Goal: Task Accomplishment & Management: Use online tool/utility

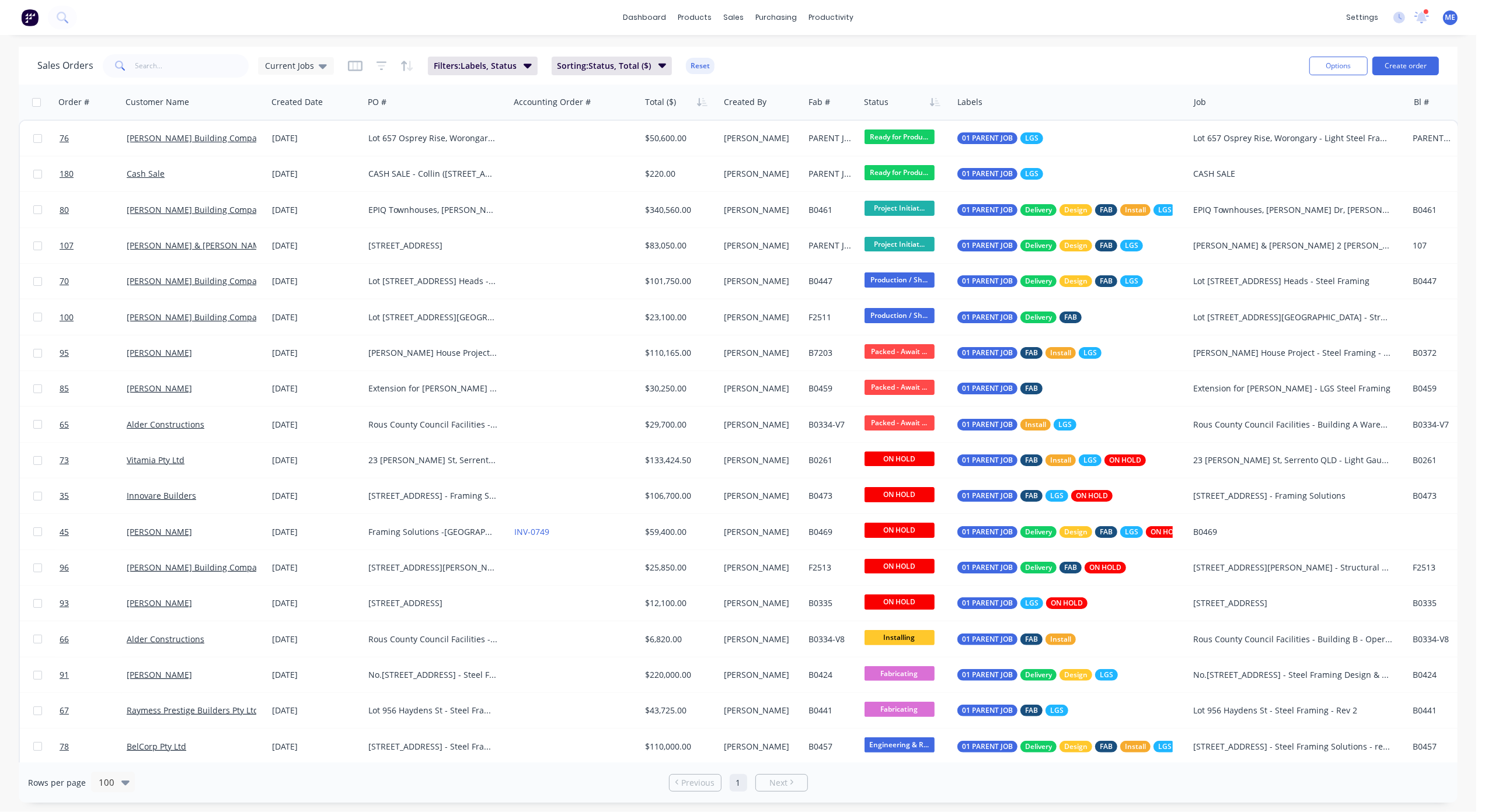
click at [33, 16] on img at bounding box center [29, 17] width 17 height 17
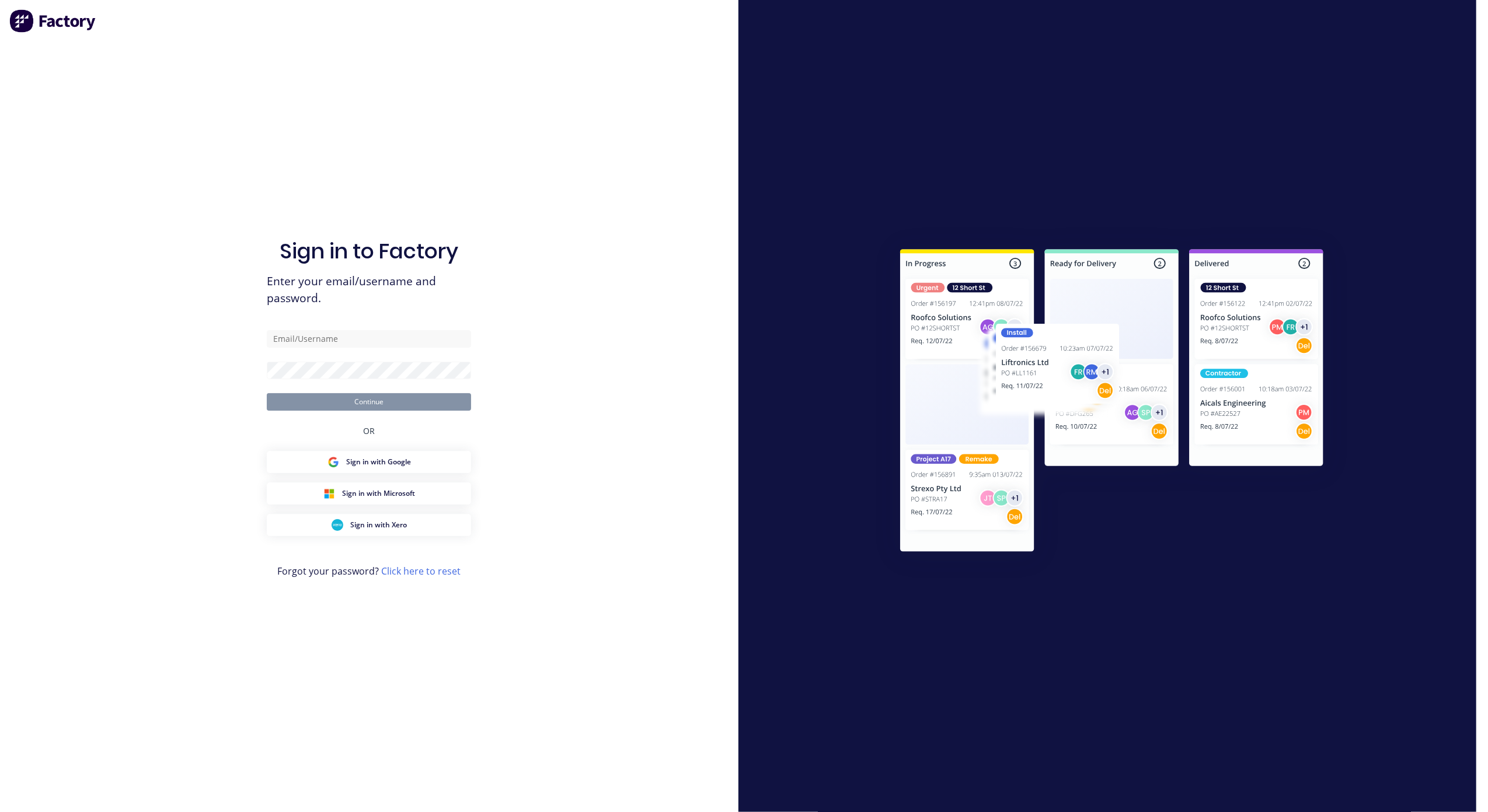
type input "m.elms@blacklinesteel.com.au"
click at [367, 404] on button "Continue" at bounding box center [368, 402] width 204 height 17
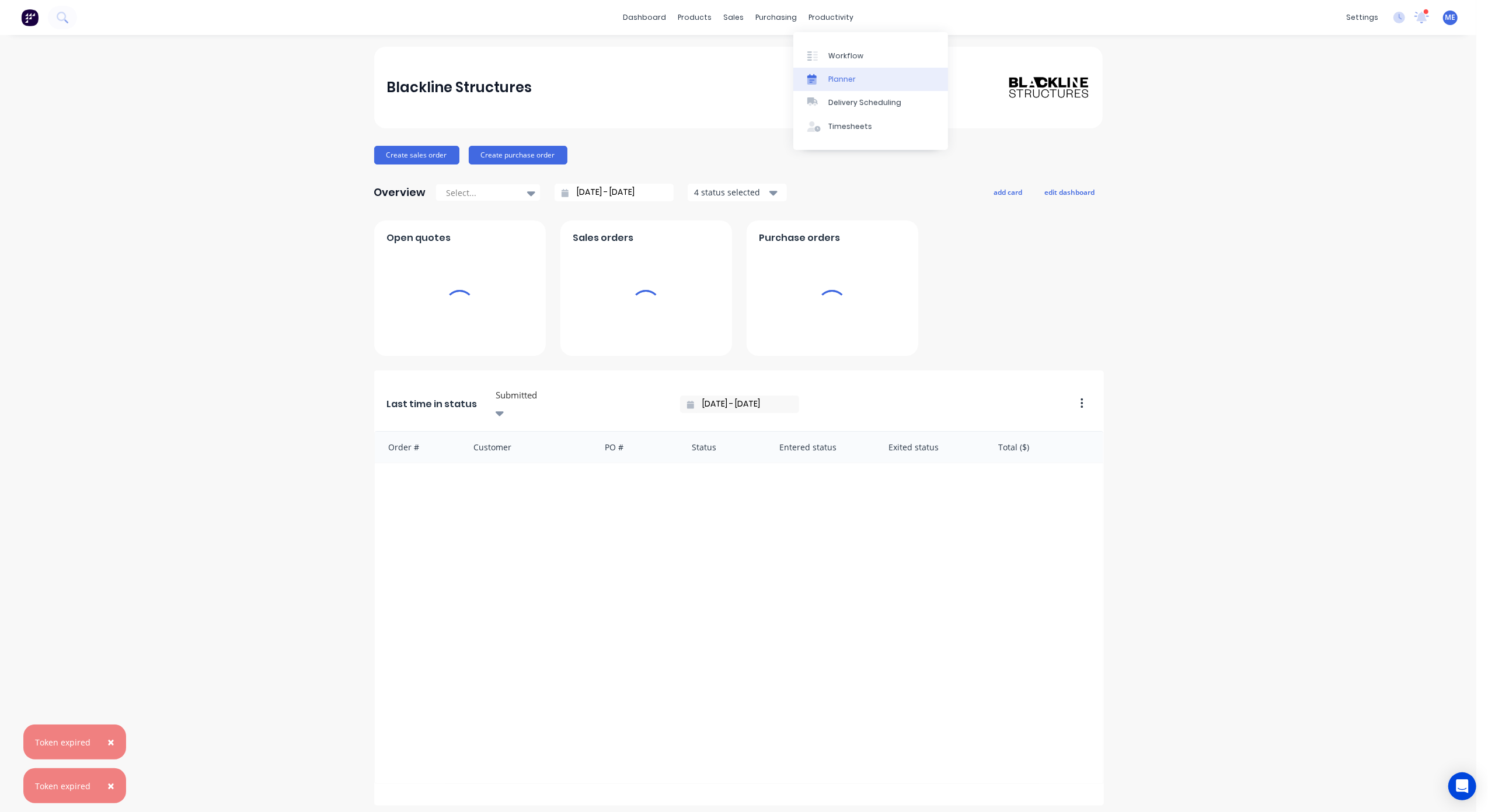
click at [842, 84] on div "Planner" at bounding box center [842, 79] width 28 height 10
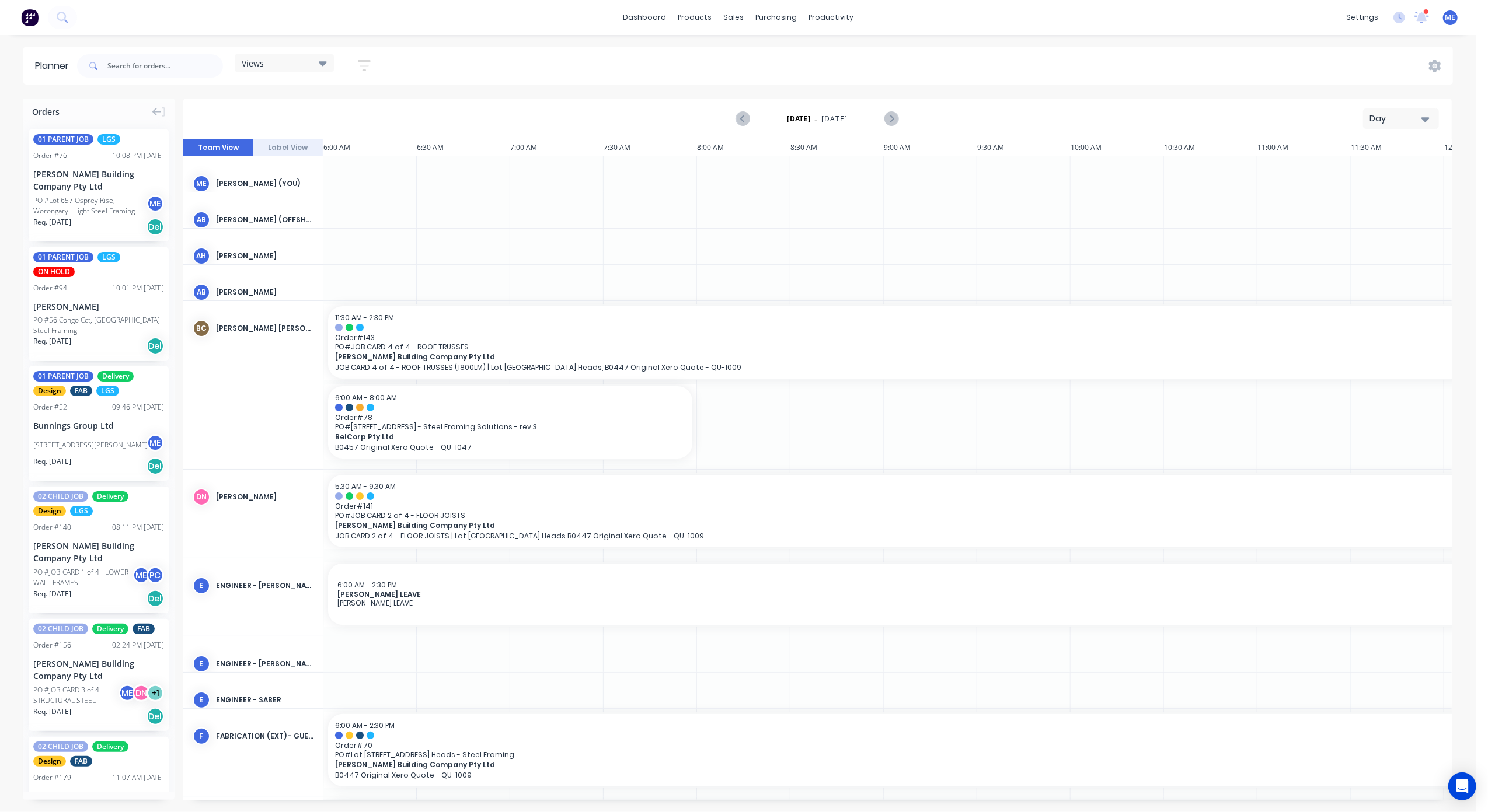
scroll to position [0, 463]
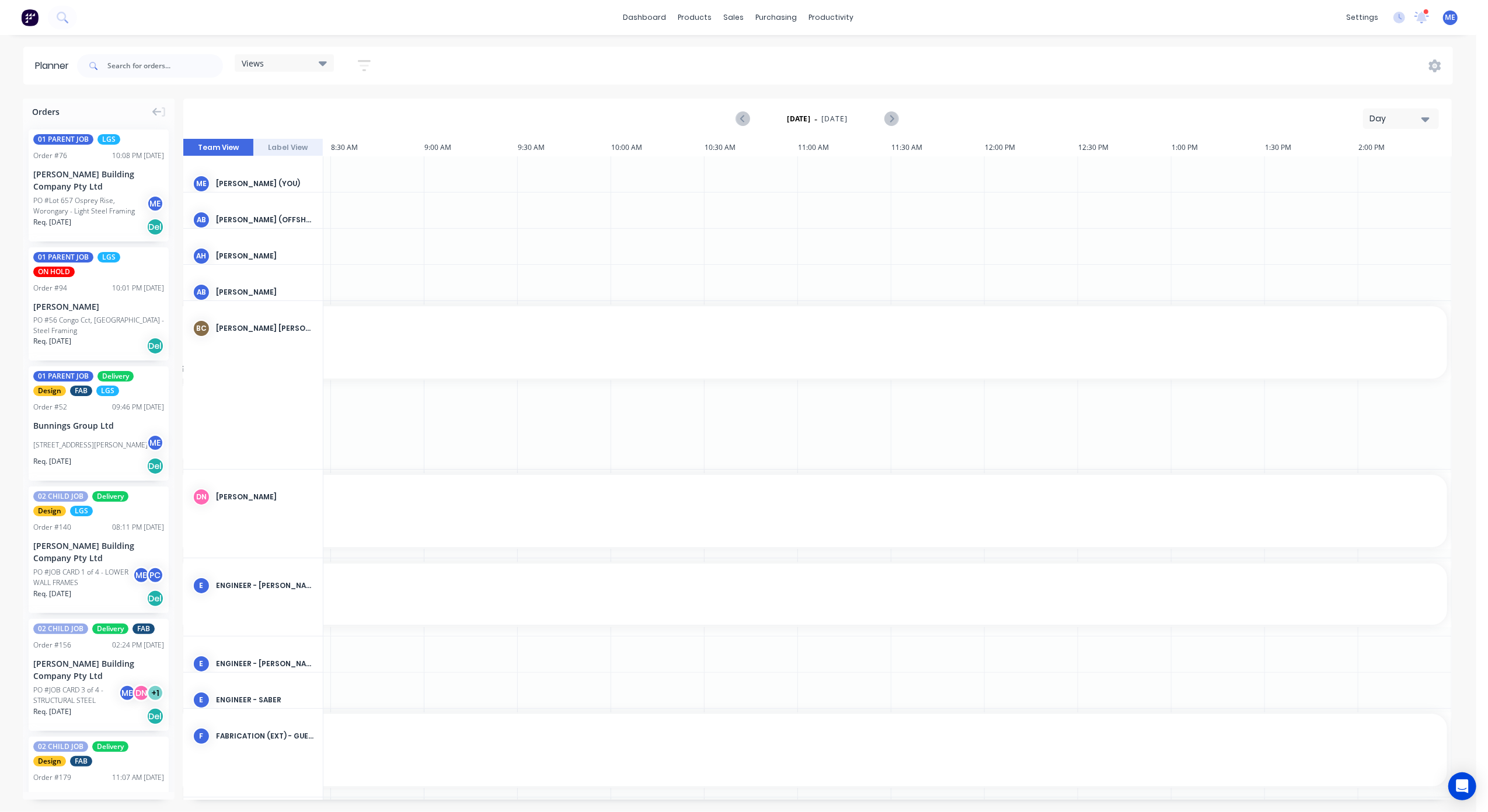
click at [1413, 103] on div "Saturday - 06/09/25 Day" at bounding box center [817, 119] width 1266 height 38
click at [1411, 120] on div "Day" at bounding box center [1396, 119] width 54 height 12
click at [1375, 183] on div "Week" at bounding box center [1380, 173] width 115 height 23
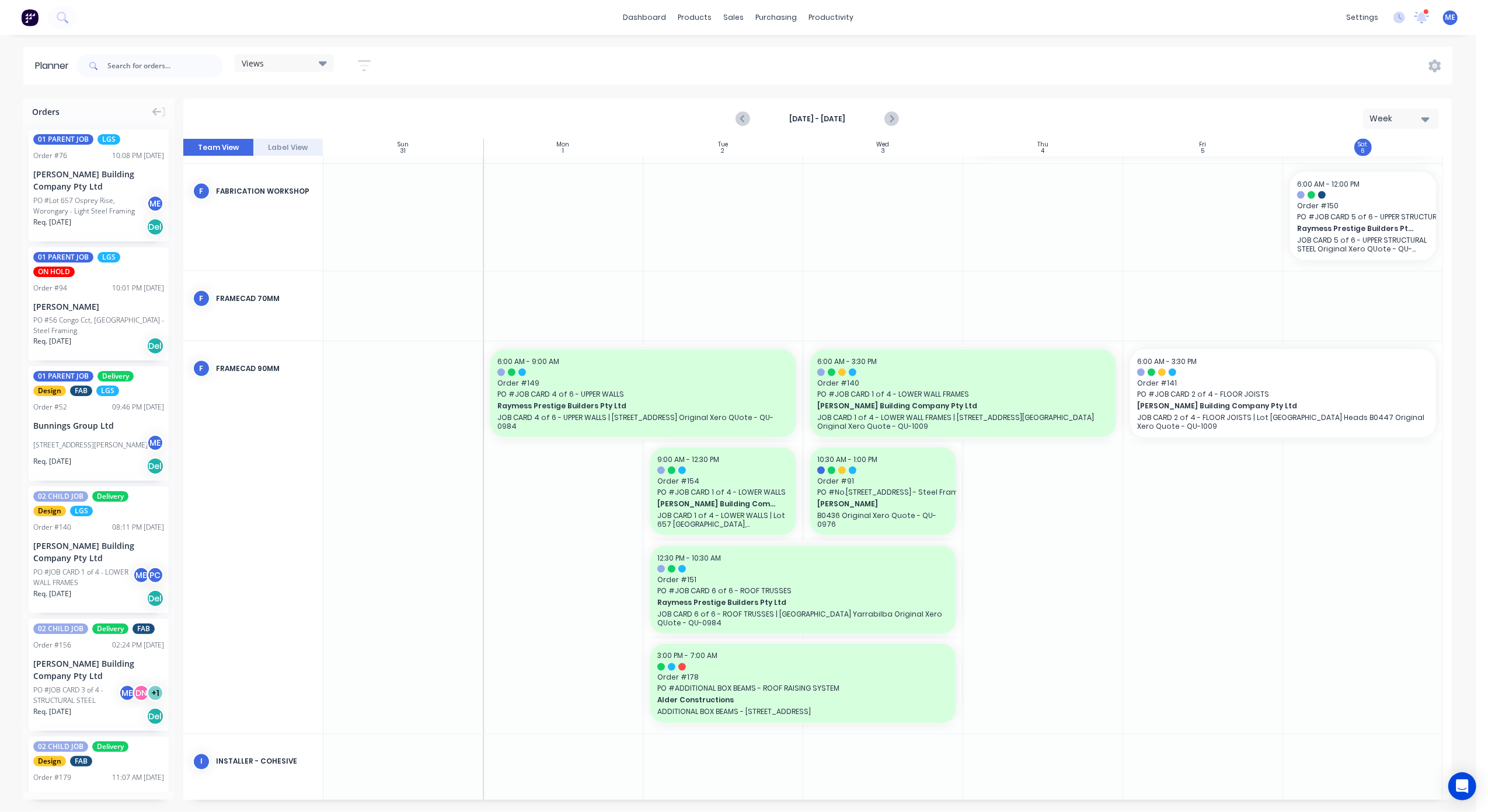
scroll to position [1789, 0]
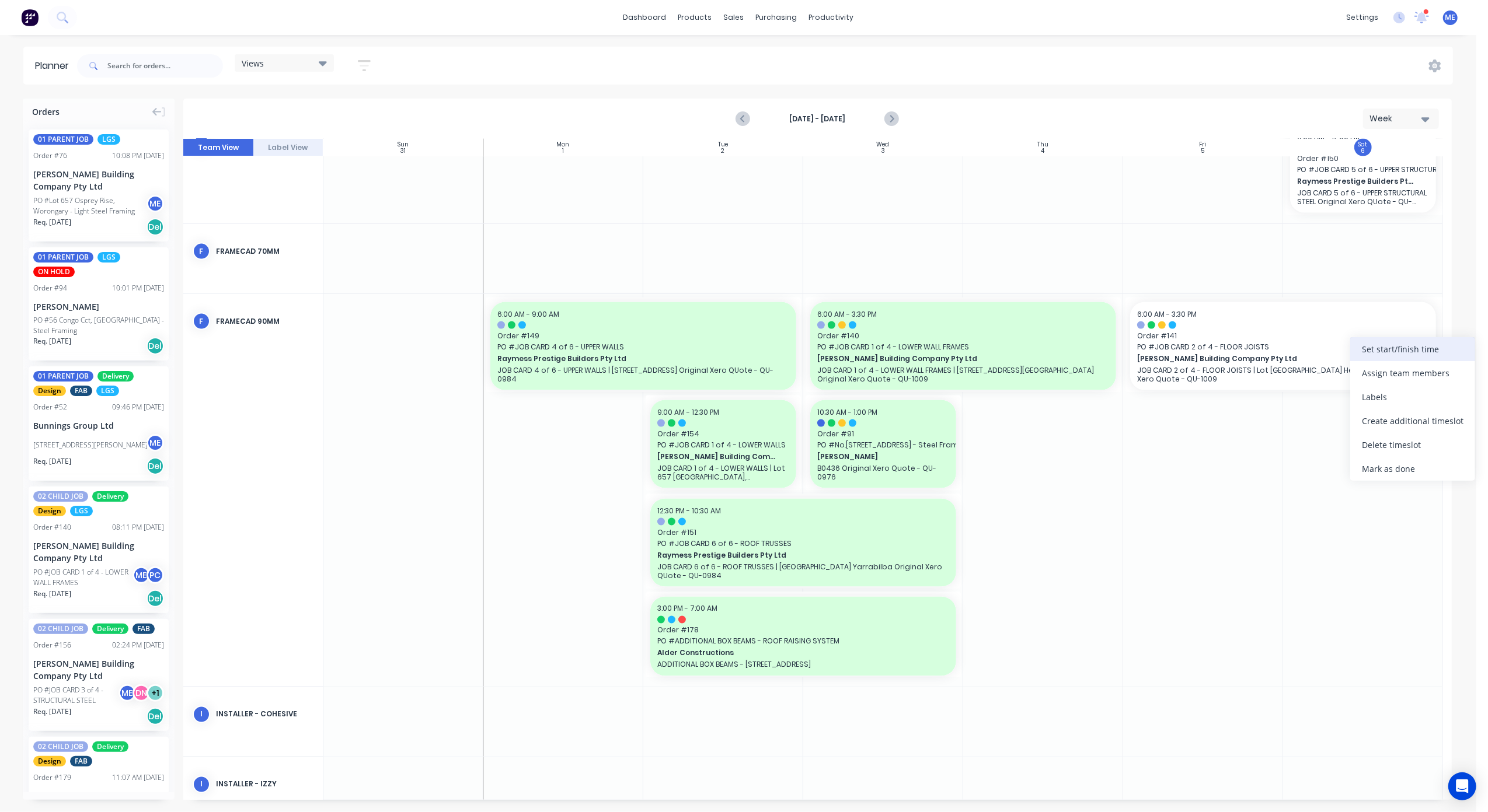
click at [1393, 347] on div "Set start/finish time" at bounding box center [1413, 350] width 125 height 24
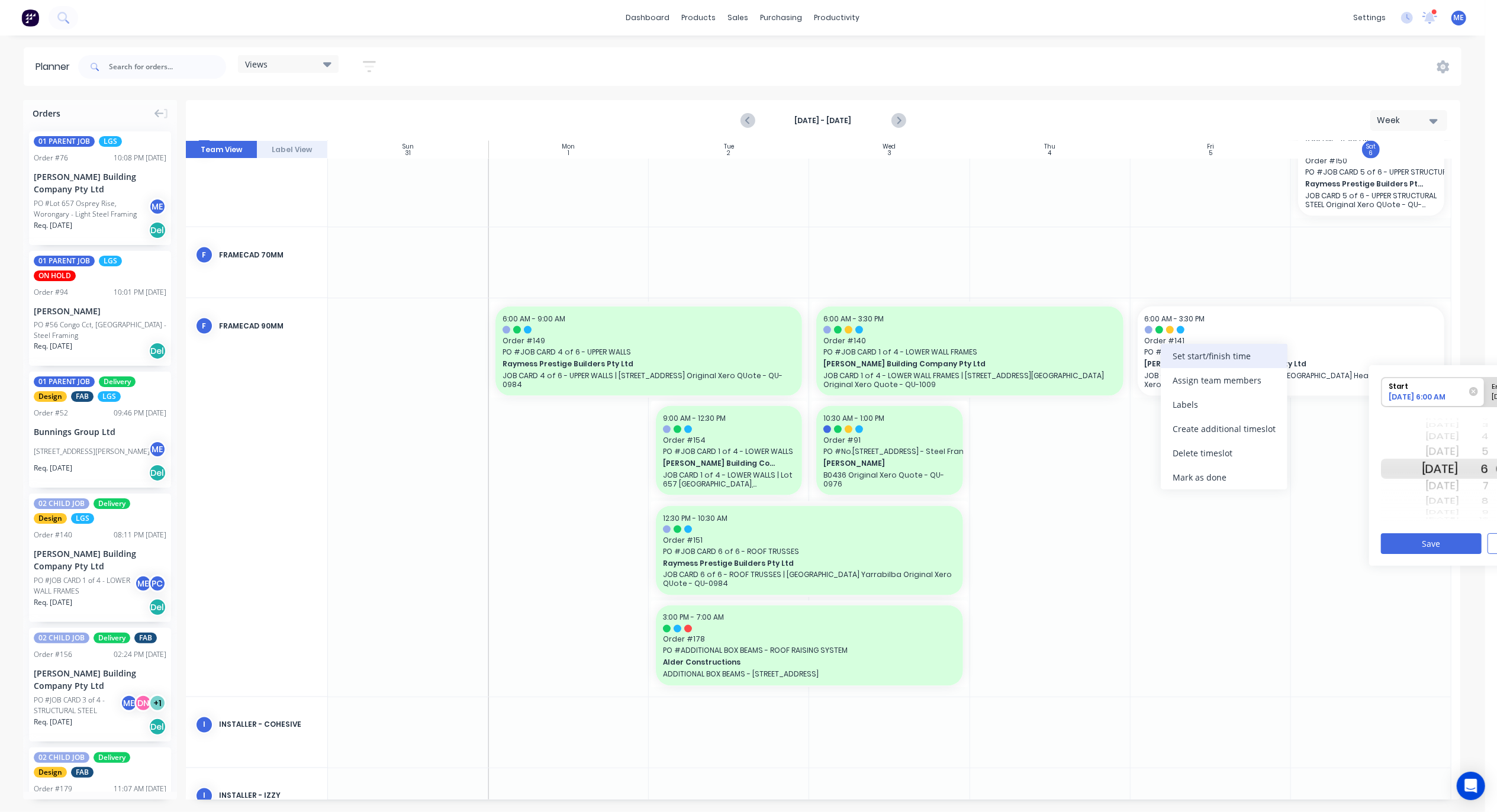
click at [1179, 359] on div "Set start/finish time" at bounding box center [1224, 356] width 127 height 25
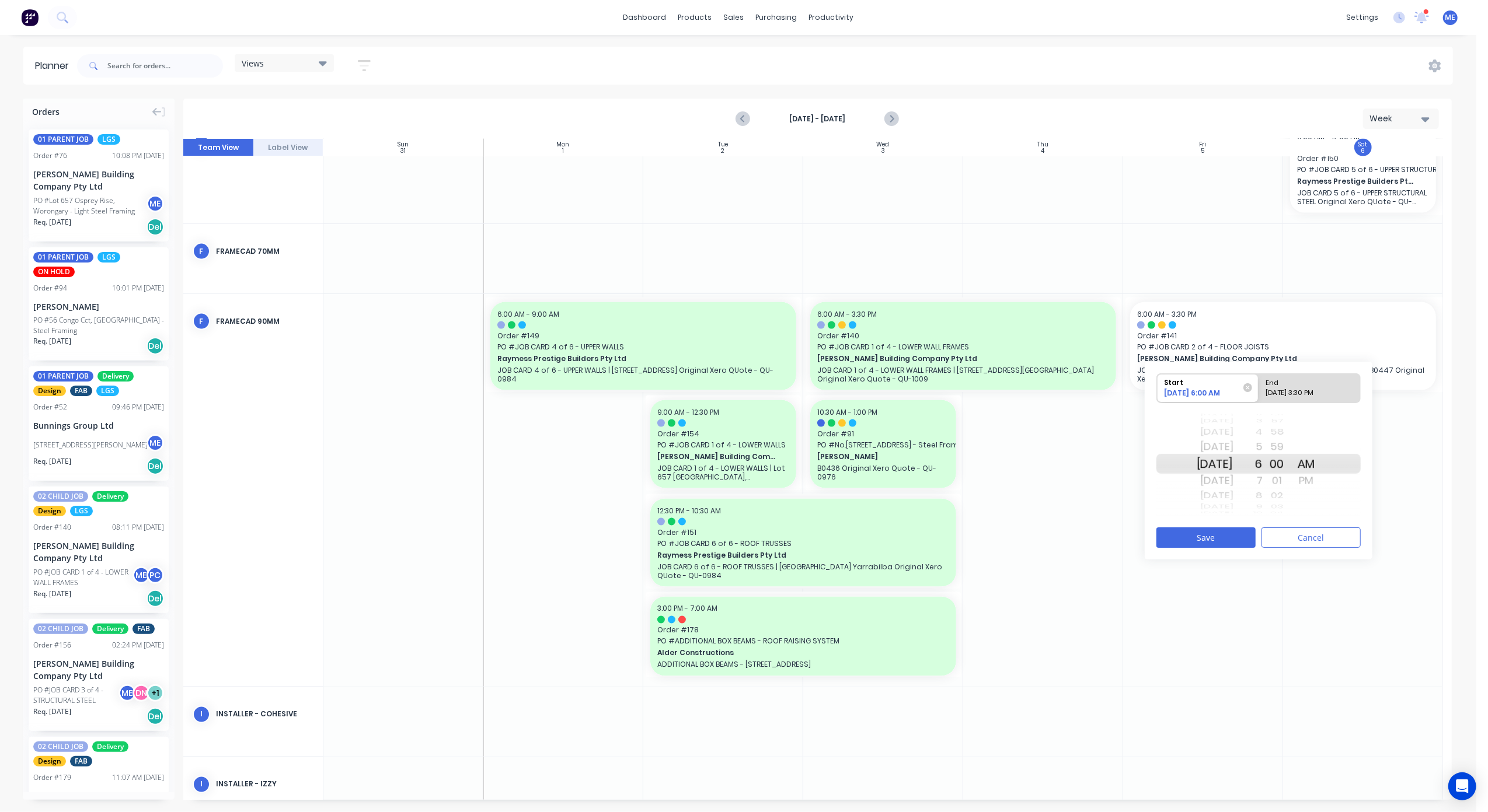
click at [1197, 654] on div at bounding box center [1203, 490] width 160 height 393
click at [898, 121] on icon "Next page" at bounding box center [891, 119] width 14 height 14
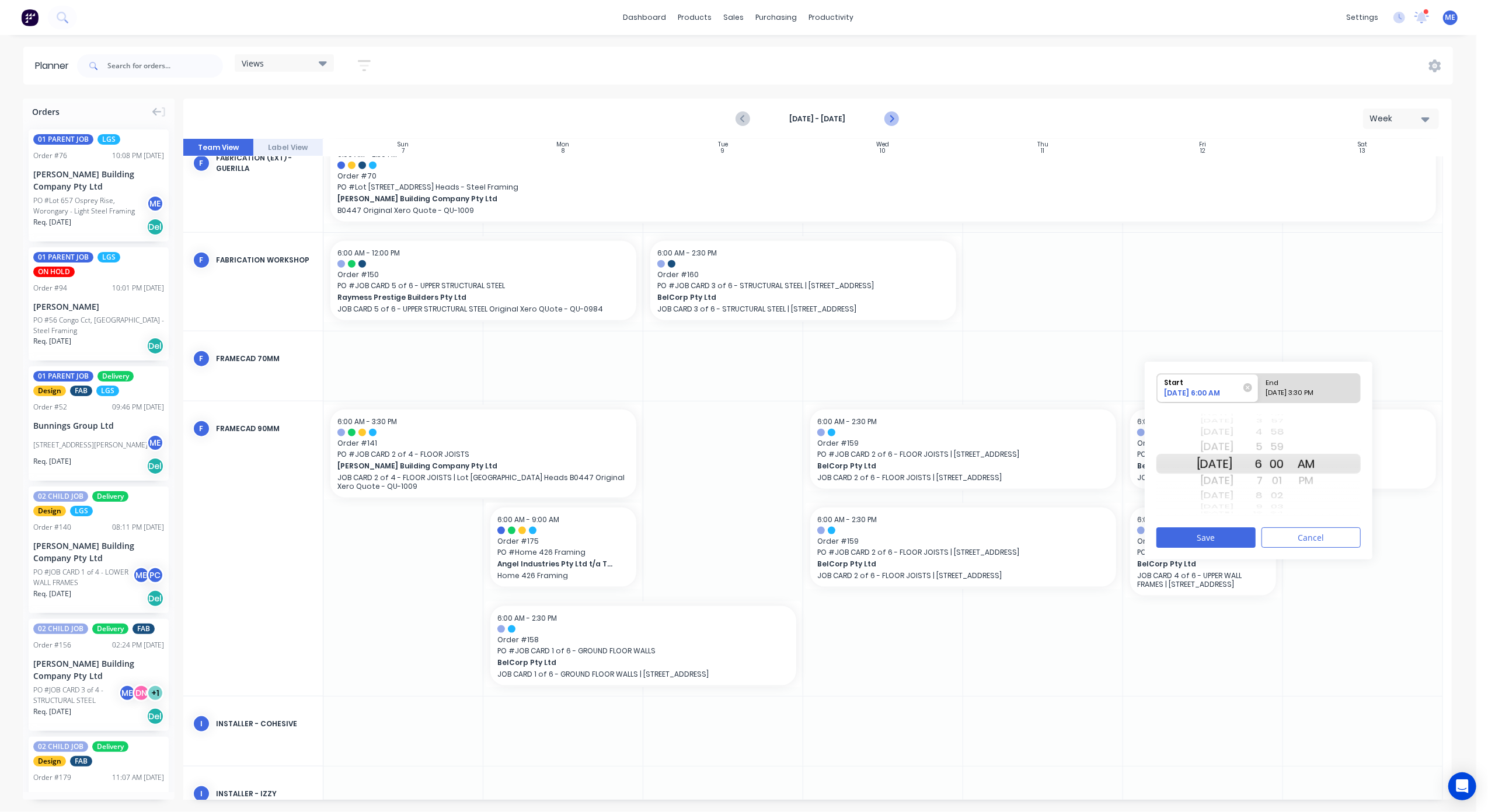
scroll to position [1394, 0]
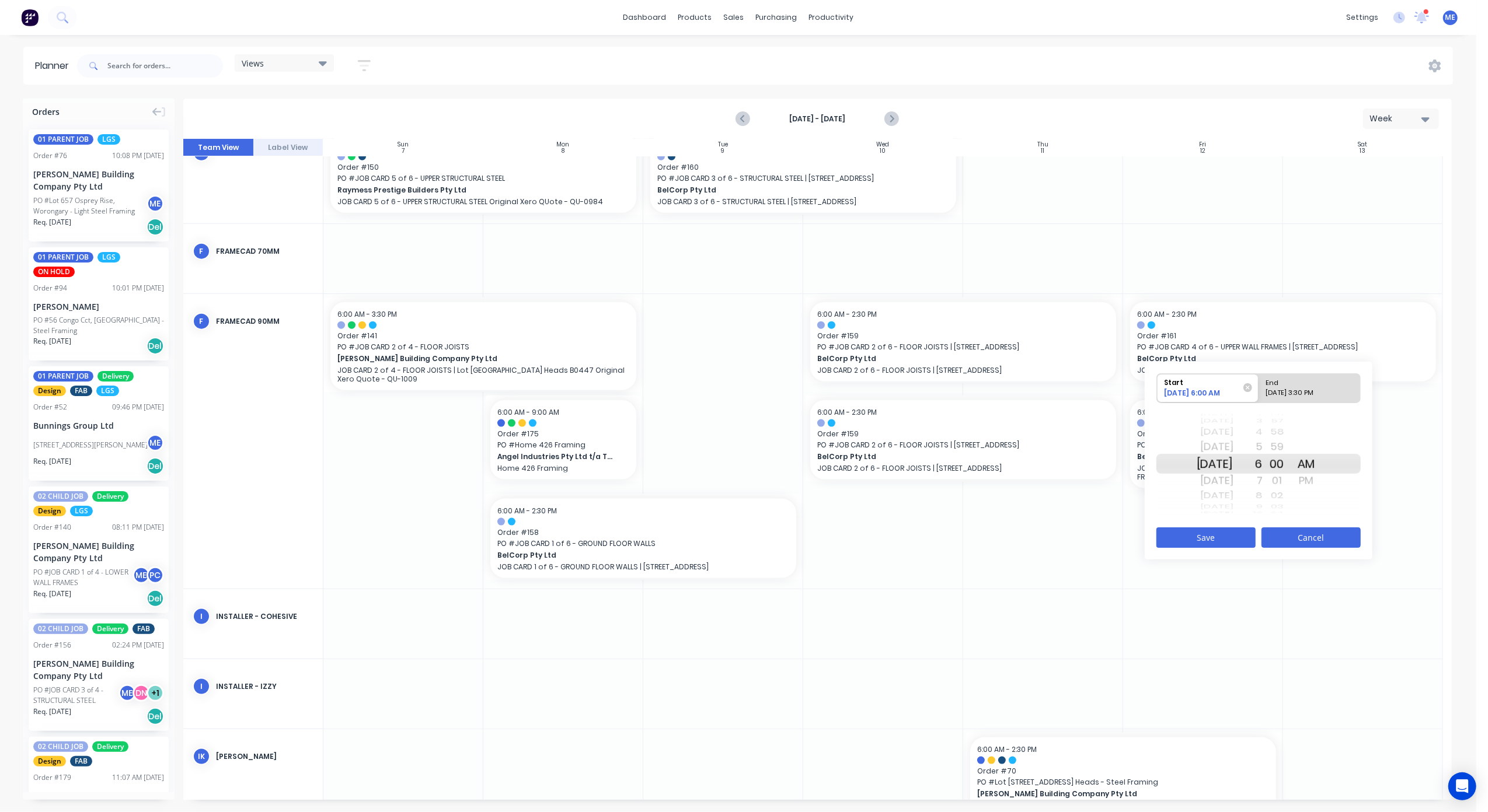
click at [1322, 543] on button "Cancel" at bounding box center [1311, 538] width 99 height 21
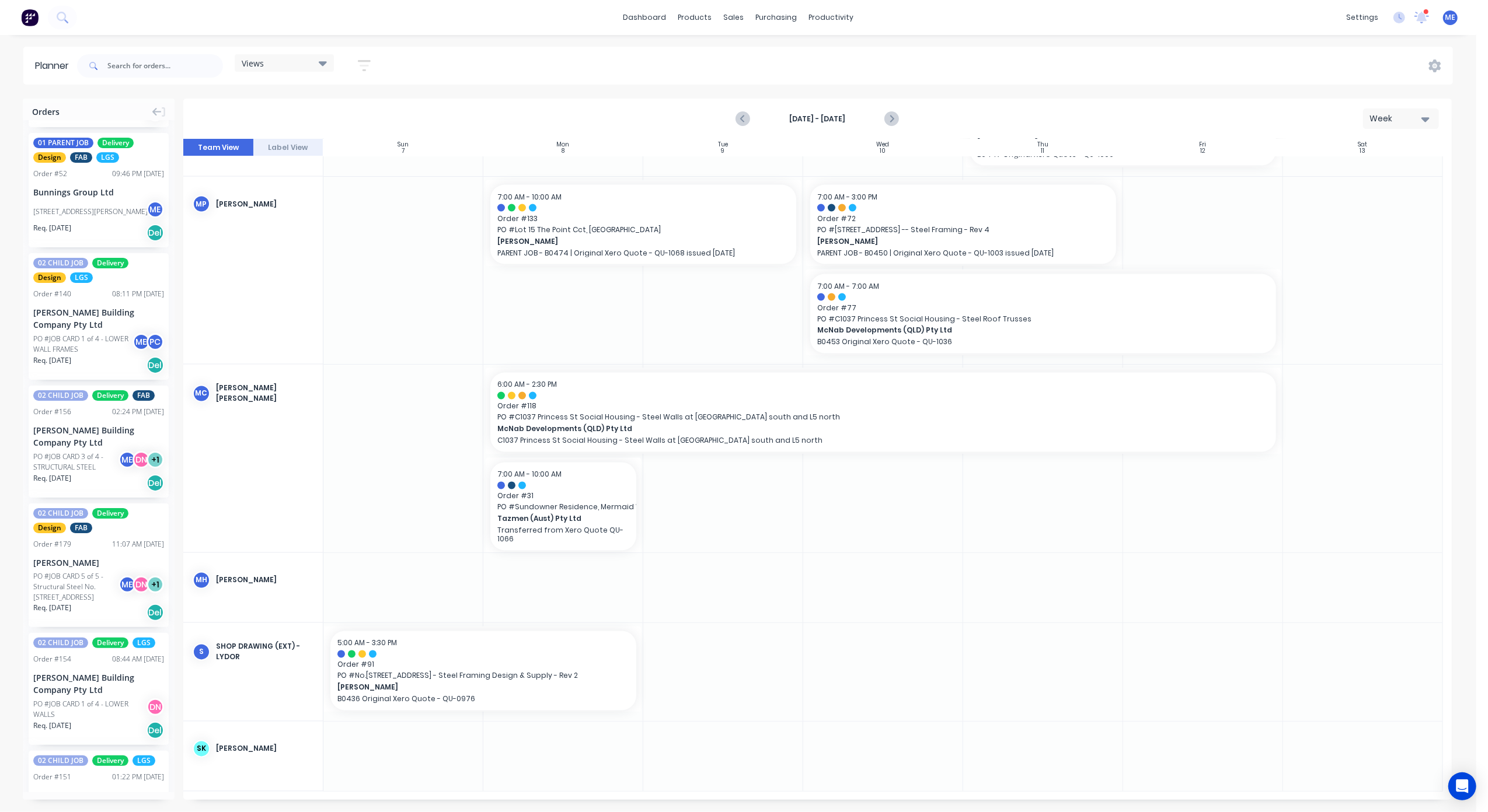
scroll to position [2037, 0]
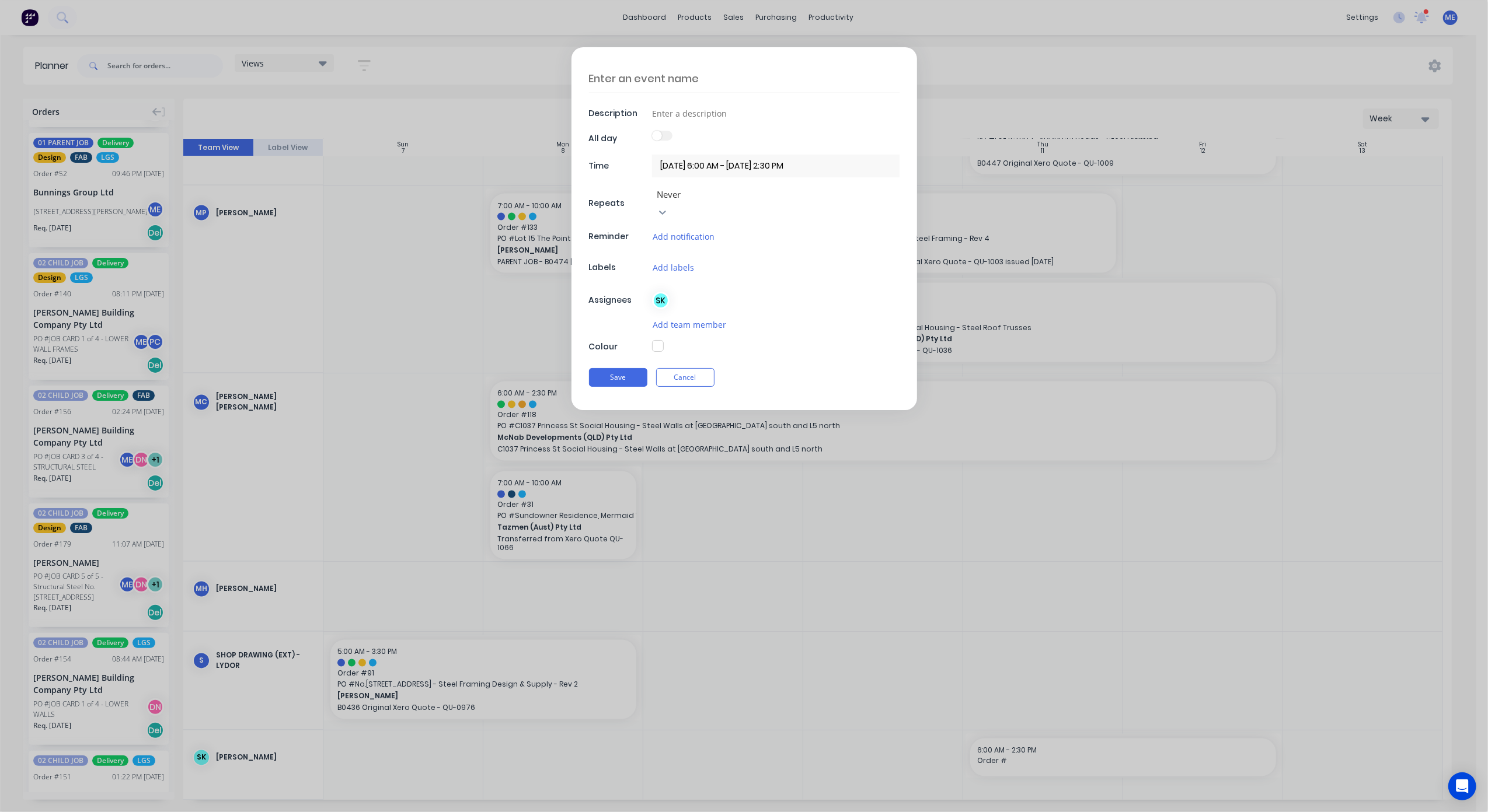
click at [991, 706] on div "Description All day Time 11/09/2025 6:00 AM - 12/09/2025 2:30 PM Repeats Never …" at bounding box center [744, 406] width 1488 height 812
drag, startPoint x: 969, startPoint y: 693, endPoint x: 937, endPoint y: 99, distance: 594.9
click at [937, 99] on div "Description All day Time 11/09/2025 6:00 AM - 12/09/2025 2:30 PM Repeats Never …" at bounding box center [744, 406] width 1488 height 812
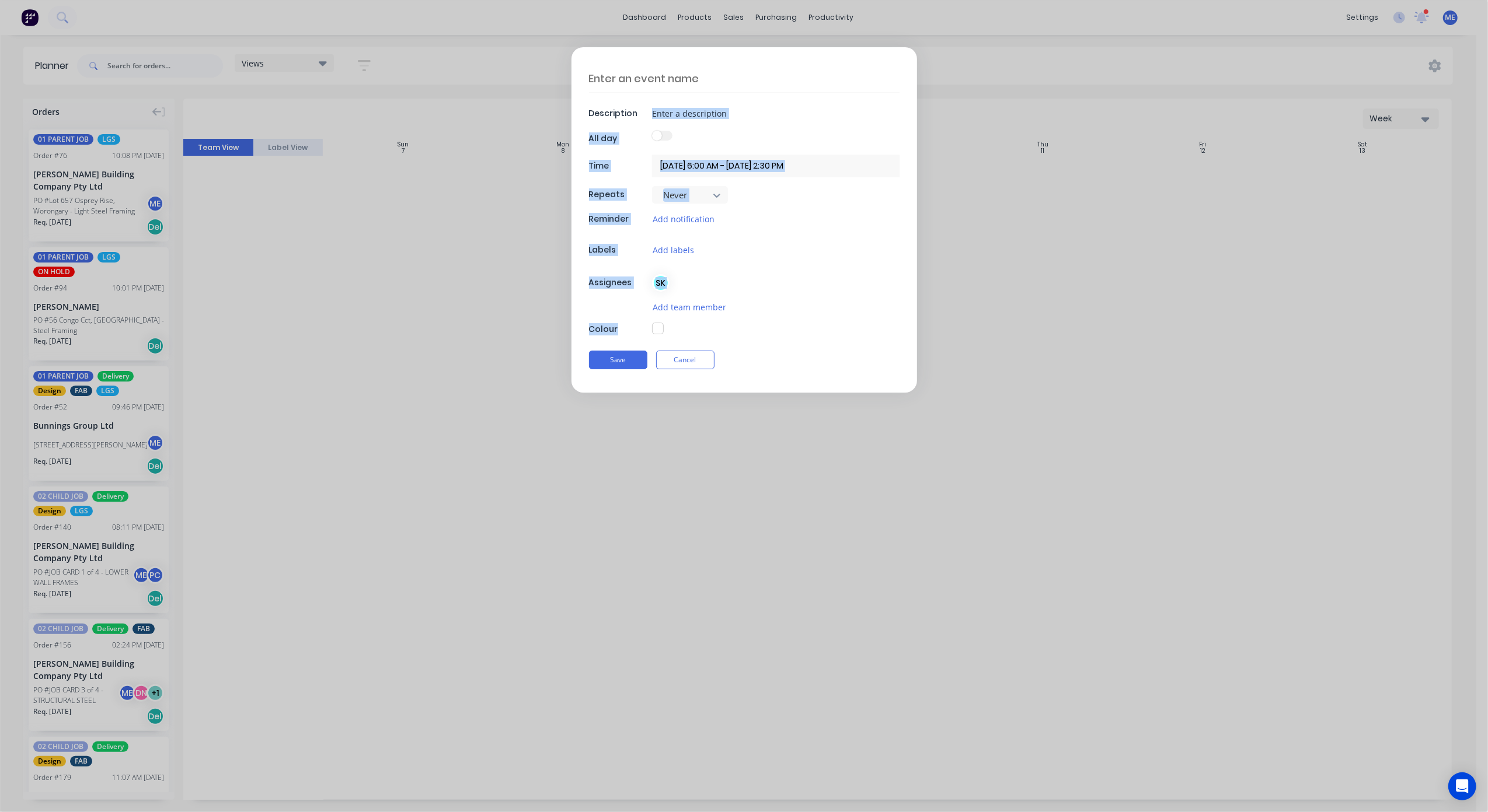
scroll to position [2037, 0]
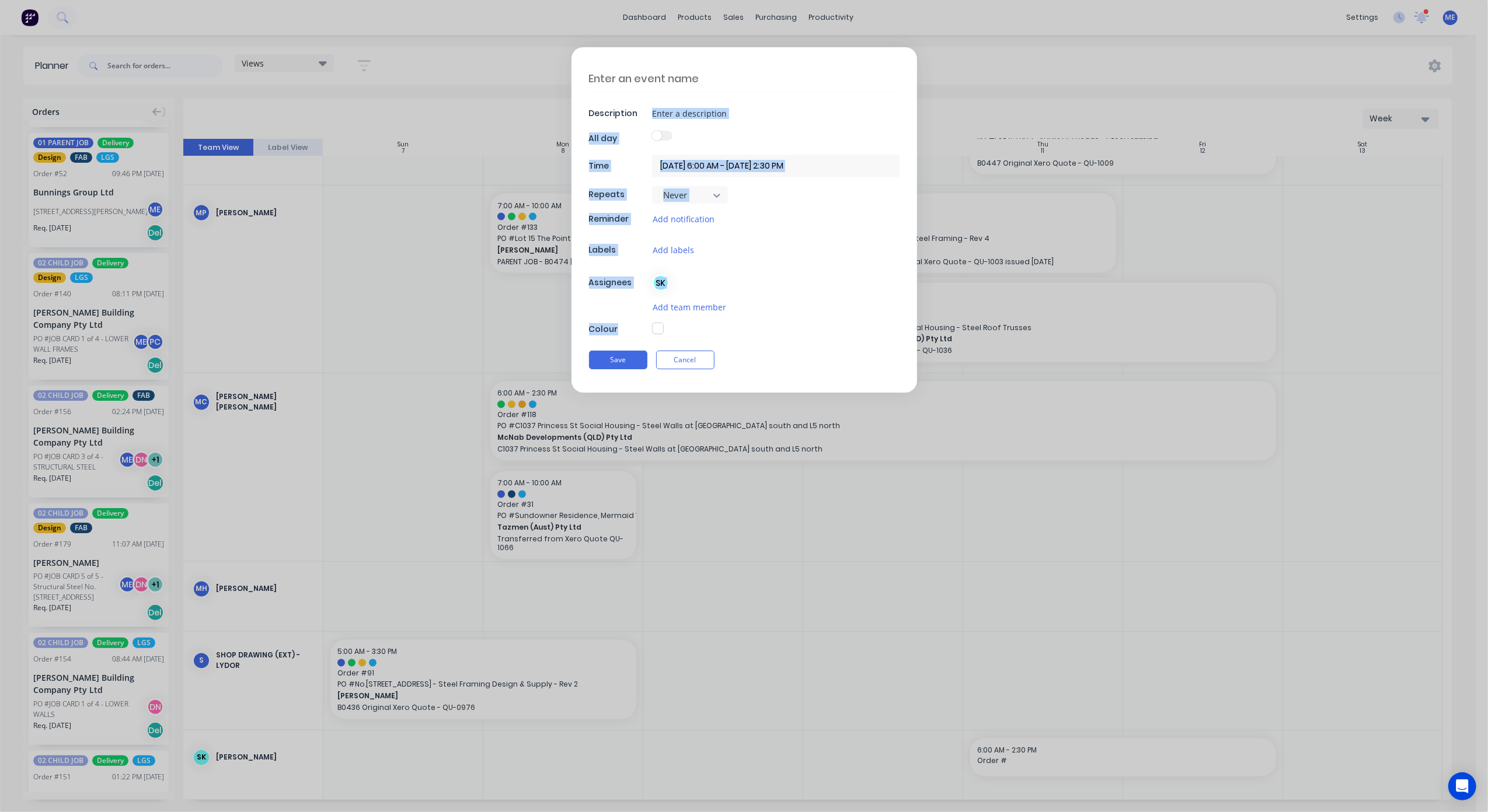
type textarea "x"
